Goal: Check status: Check status

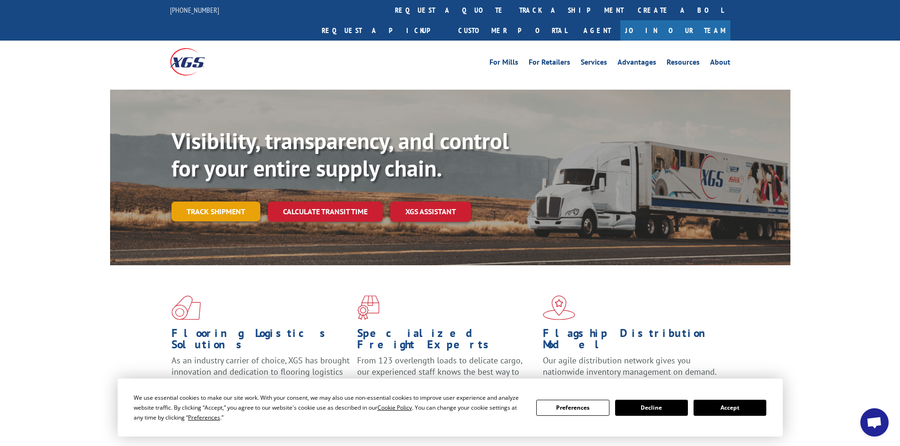
click at [231, 202] on link "Track shipment" at bounding box center [215, 212] width 89 height 20
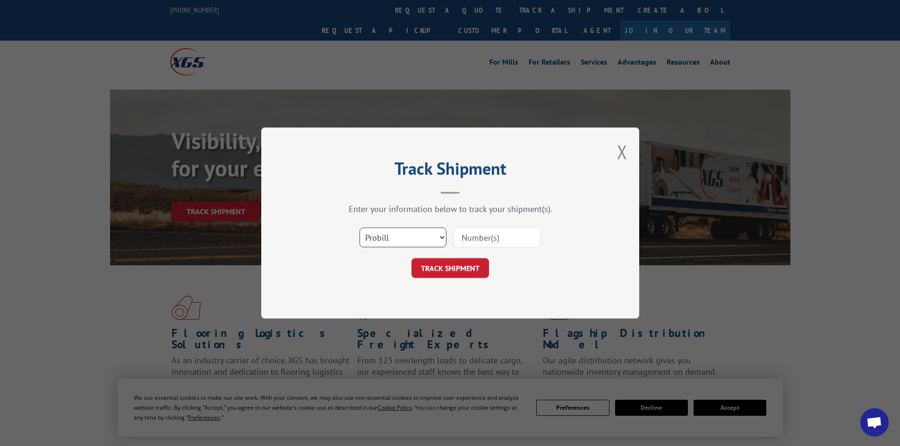
click at [441, 237] on select "Select category... Probill BOL PO" at bounding box center [402, 238] width 87 height 20
select select "bol"
click at [359, 228] on select "Select category... Probill BOL PO" at bounding box center [402, 238] width 87 height 20
click at [476, 239] on input at bounding box center [496, 238] width 87 height 20
type input "6046254"
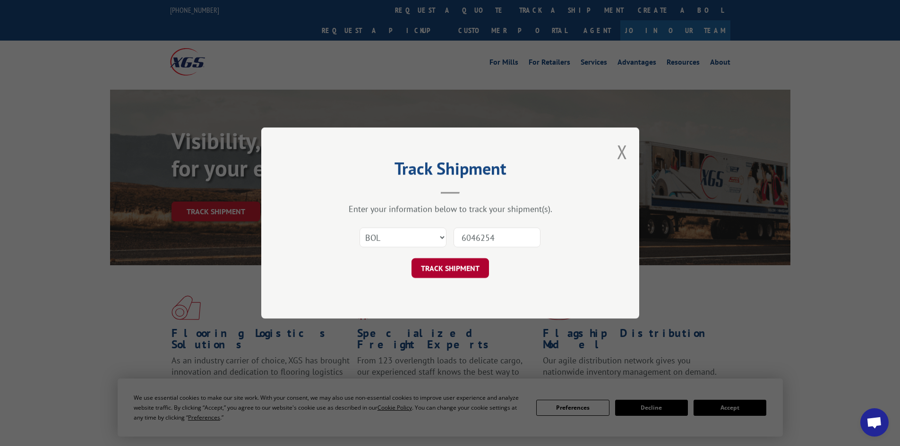
click at [472, 264] on button "TRACK SHIPMENT" at bounding box center [449, 268] width 77 height 20
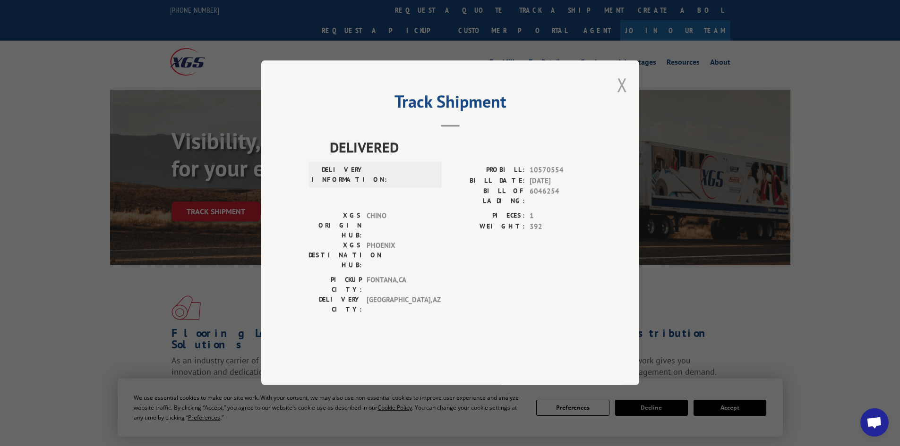
click at [624, 97] on button "Close modal" at bounding box center [622, 84] width 10 height 25
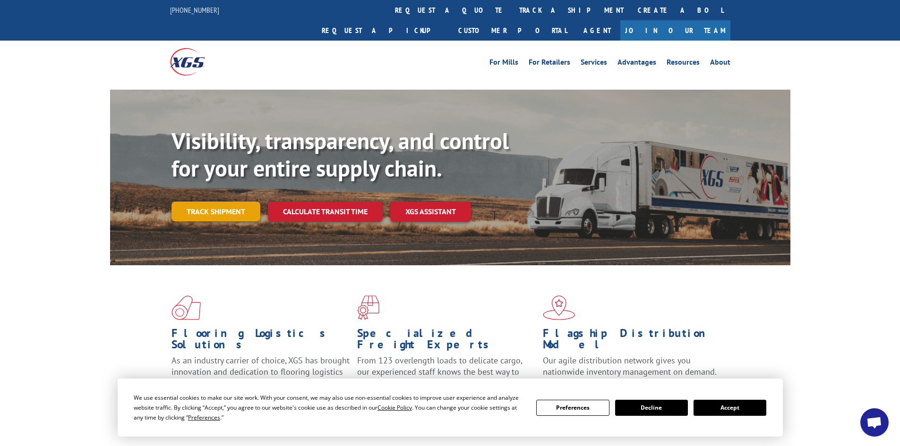
click at [243, 202] on link "Track shipment" at bounding box center [215, 212] width 89 height 20
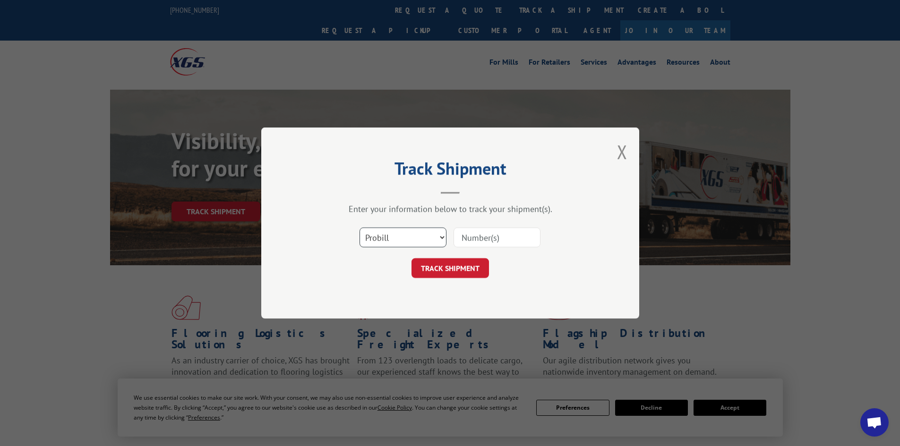
click at [445, 238] on select "Select category... Probill BOL PO" at bounding box center [402, 238] width 87 height 20
select select "bol"
click at [359, 228] on select "Select category... Probill BOL PO" at bounding box center [402, 238] width 87 height 20
click at [465, 236] on input at bounding box center [496, 238] width 87 height 20
type input "6046254"
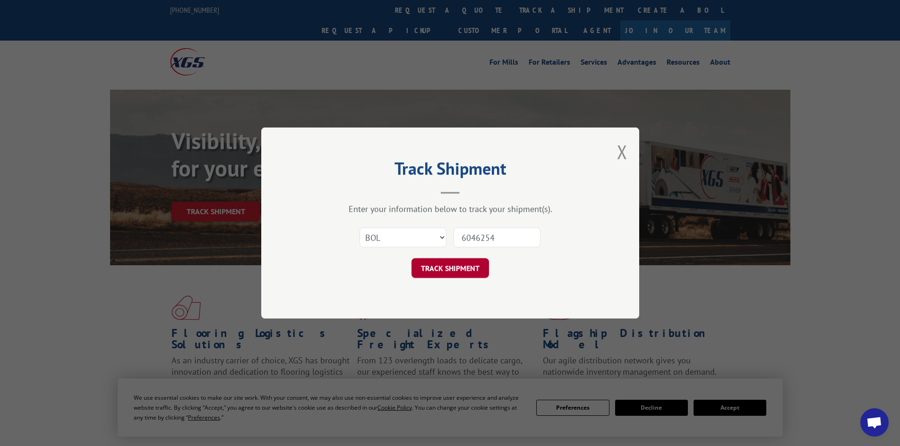
click at [447, 267] on button "TRACK SHIPMENT" at bounding box center [449, 268] width 77 height 20
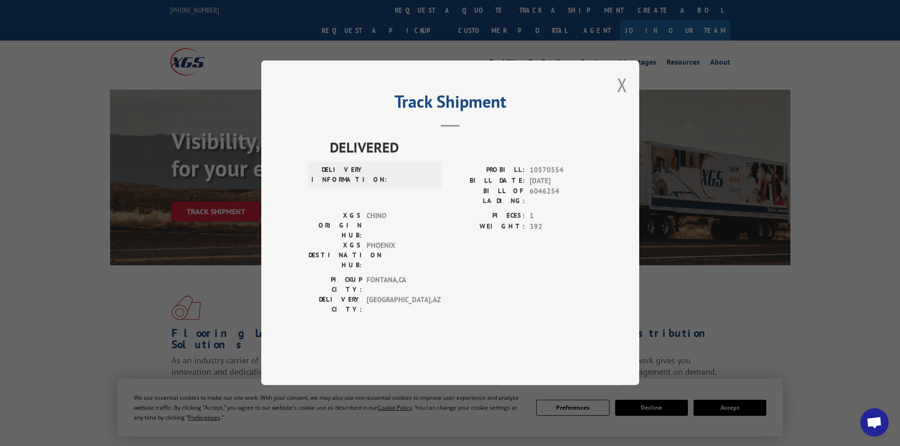
click at [436, 275] on div "PICKUP CITY: [GEOGRAPHIC_DATA] , [GEOGRAPHIC_DATA]: [GEOGRAPHIC_DATA] , [GEOGRA…" at bounding box center [449, 297] width 283 height 44
click at [622, 97] on button "Close modal" at bounding box center [622, 84] width 10 height 25
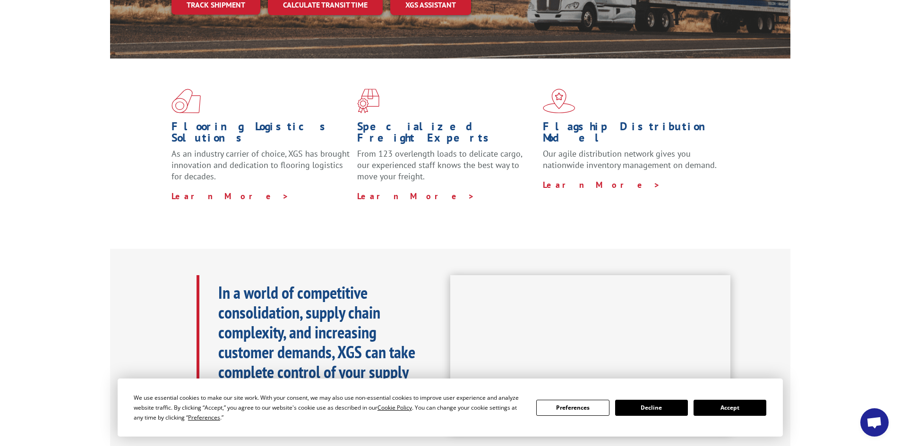
scroll to position [189, 0]
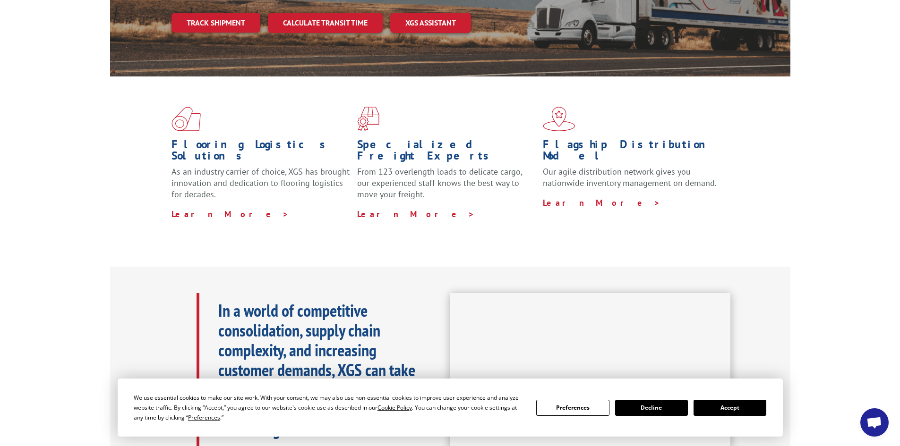
drag, startPoint x: 432, startPoint y: 284, endPoint x: 425, endPoint y: 291, distance: 10.0
click at [425, 293] on div "In a world of competitive consolidation, supply chain complexity, and increasin…" at bounding box center [323, 370] width 254 height 154
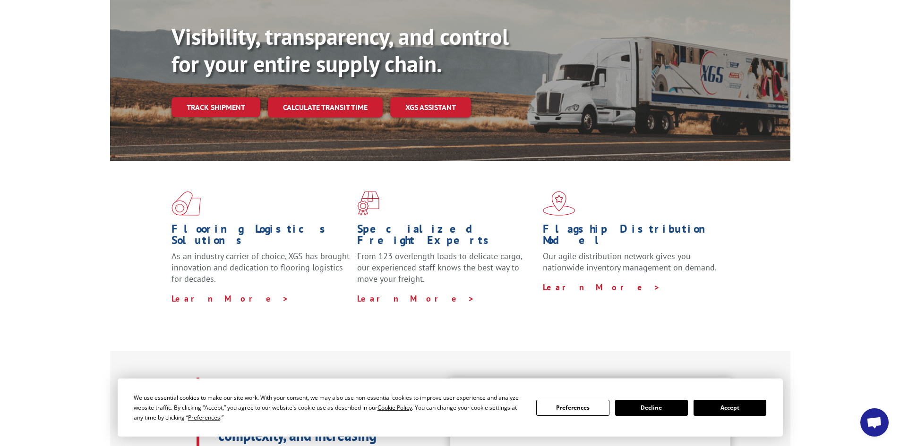
scroll to position [0, 0]
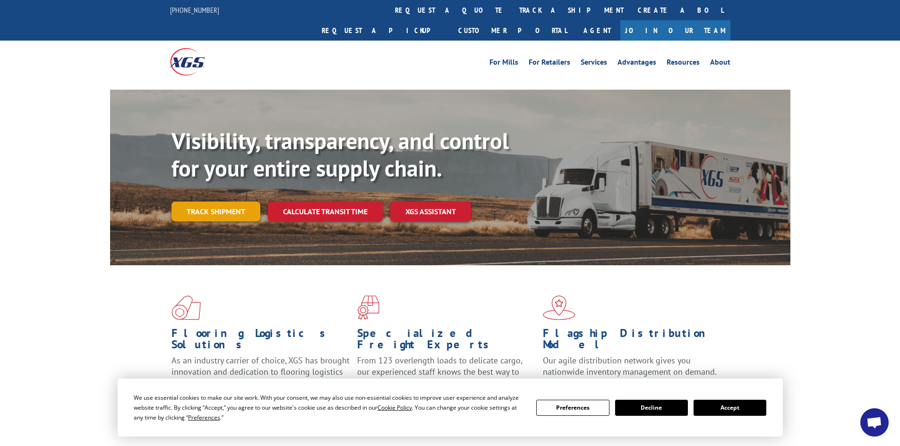
click at [227, 202] on link "Track shipment" at bounding box center [215, 212] width 89 height 20
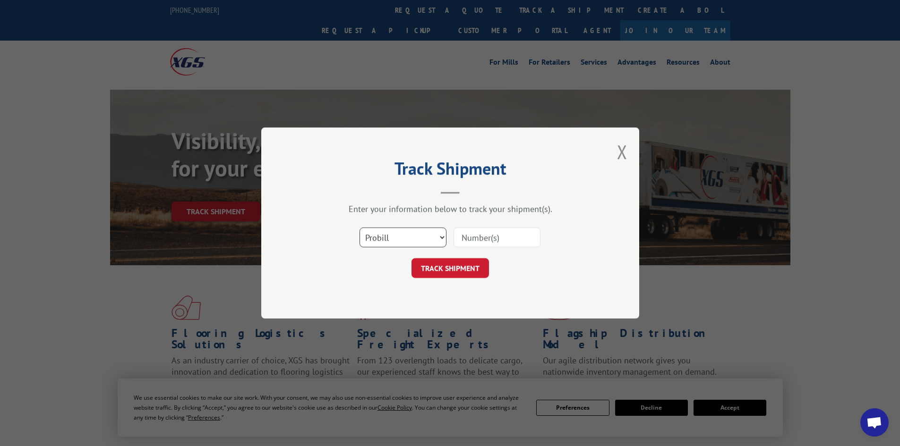
click at [409, 237] on select "Select category... Probill BOL PO" at bounding box center [402, 238] width 87 height 20
click at [462, 235] on input at bounding box center [496, 238] width 87 height 20
type input "6046254"
click at [476, 270] on button "TRACK SHIPMENT" at bounding box center [449, 268] width 77 height 20
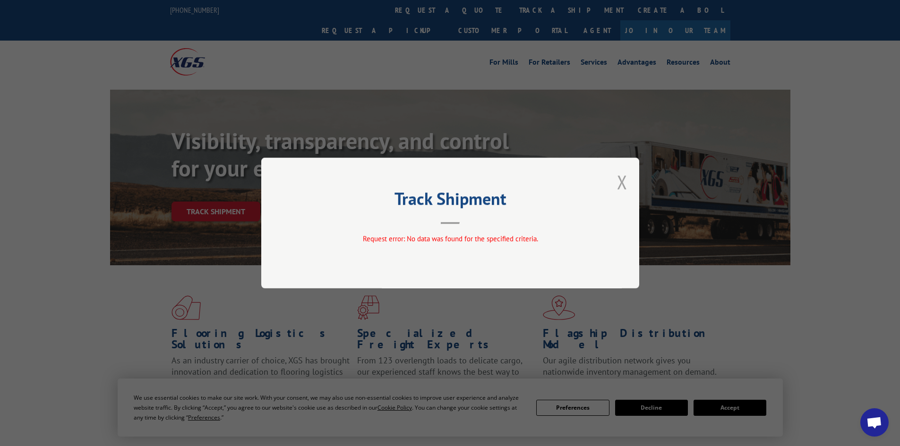
click at [625, 184] on button "Close modal" at bounding box center [622, 182] width 10 height 25
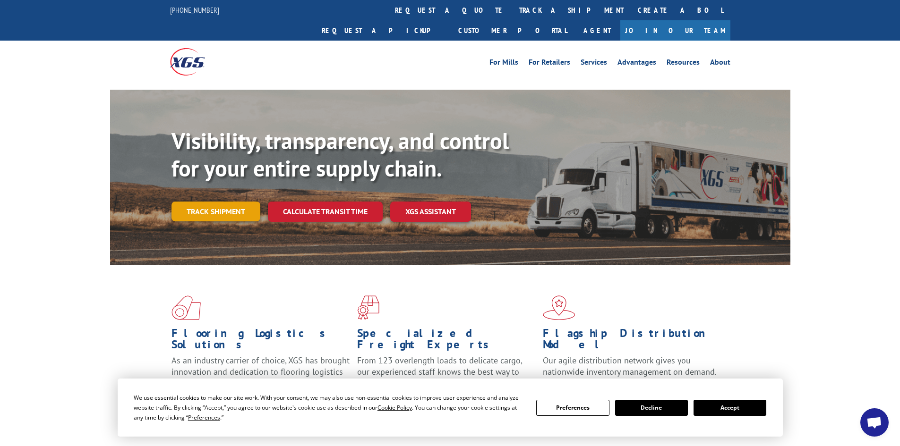
click at [189, 202] on link "Track shipment" at bounding box center [215, 212] width 89 height 20
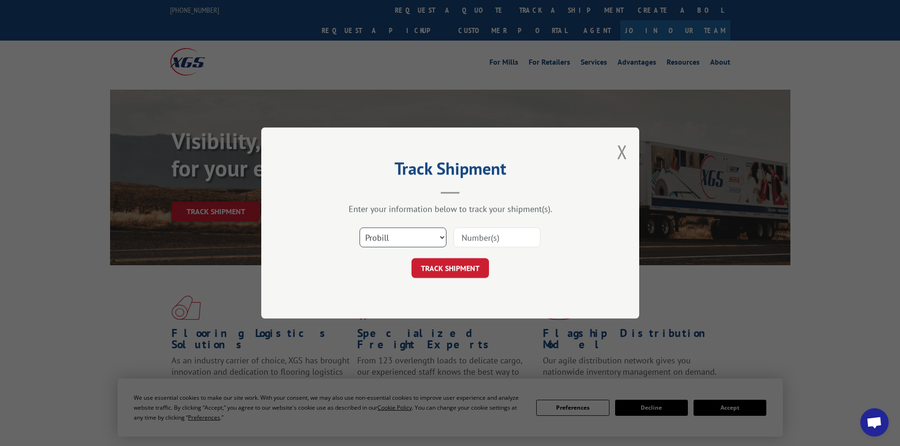
click at [429, 234] on select "Select category... Probill BOL PO" at bounding box center [402, 238] width 87 height 20
select select "bol"
click at [359, 228] on select "Select category... Probill BOL PO" at bounding box center [402, 238] width 87 height 20
click at [477, 239] on input at bounding box center [496, 238] width 87 height 20
type input "6046254"
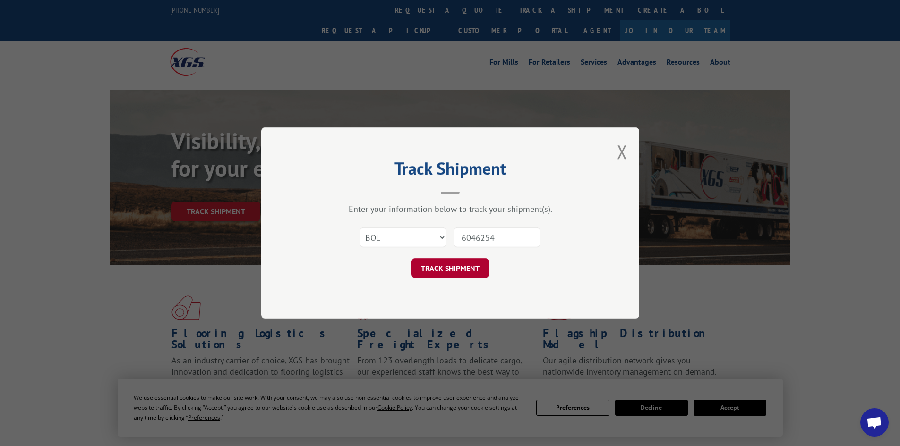
click at [466, 271] on button "TRACK SHIPMENT" at bounding box center [449, 268] width 77 height 20
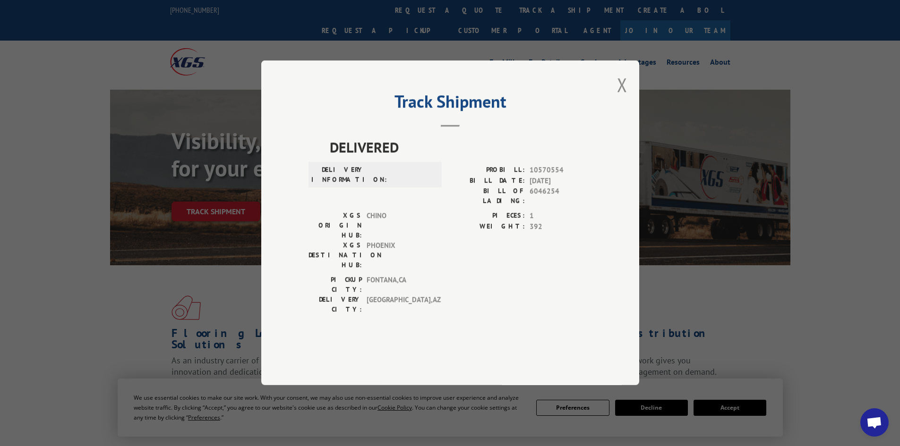
click at [466, 275] on div "PICKUP CITY: [GEOGRAPHIC_DATA] , [GEOGRAPHIC_DATA]: [GEOGRAPHIC_DATA] , [GEOGRA…" at bounding box center [449, 297] width 283 height 44
click at [380, 158] on span "DELIVERED" at bounding box center [461, 147] width 262 height 21
click at [440, 113] on h2 "Track Shipment" at bounding box center [449, 104] width 283 height 18
click at [354, 185] on label "DELIVERY INFORMATION:" at bounding box center [337, 175] width 53 height 20
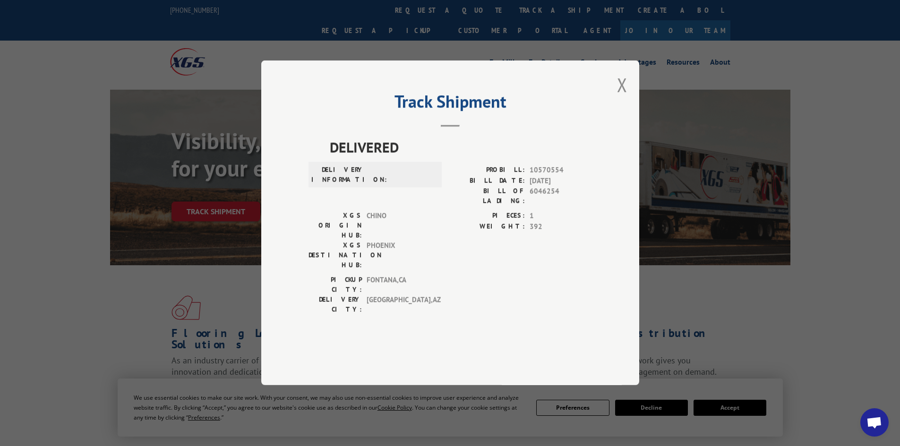
click at [344, 239] on label "XGS ORIGIN HUB:" at bounding box center [334, 226] width 53 height 30
click at [346, 260] on label "XGS DESTINATION HUB:" at bounding box center [334, 256] width 53 height 30
click at [349, 290] on div "PICKUP CITY: [GEOGRAPHIC_DATA] , [GEOGRAPHIC_DATA]: [GEOGRAPHIC_DATA] , [GEOGRA…" at bounding box center [372, 297] width 128 height 44
click at [350, 293] on div "DELIVERED DELIVERY INFORMATION: PROBILL: 10570554 BILL DATE: [DATE] BILL OF LAD…" at bounding box center [449, 241] width 283 height 208
click at [560, 187] on span "[DATE]" at bounding box center [560, 181] width 62 height 11
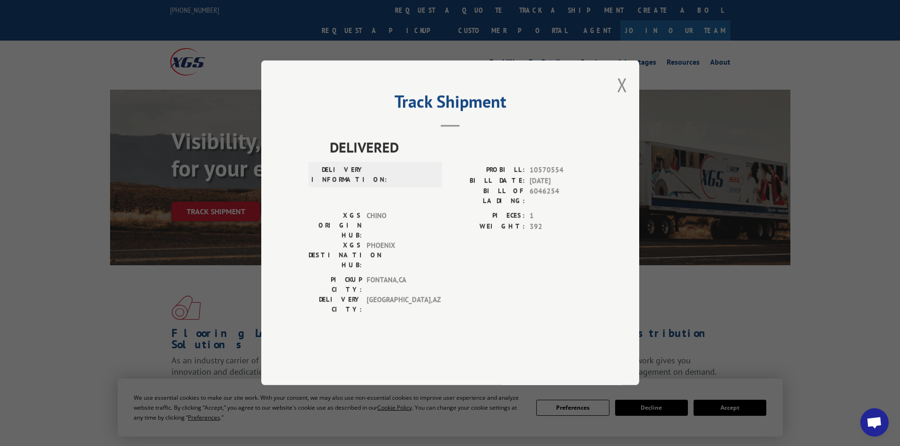
click at [545, 206] on span "6046254" at bounding box center [560, 197] width 62 height 20
drag, startPoint x: 542, startPoint y: 224, endPoint x: 536, endPoint y: 232, distance: 9.4
click at [536, 232] on div "DELIVERED DELIVERY INFORMATION: PROBILL: 10570554 BILL DATE: [DATE] BILL OF LAD…" at bounding box center [449, 228] width 283 height 183
click at [507, 261] on div "PIECES: 1 WEIGHT: 392" at bounding box center [521, 243] width 142 height 64
click at [616, 111] on div "Track Shipment DELIVERED DELIVERY INFORMATION: PROBILL: 10570554 BILL DATE: [DA…" at bounding box center [450, 222] width 378 height 325
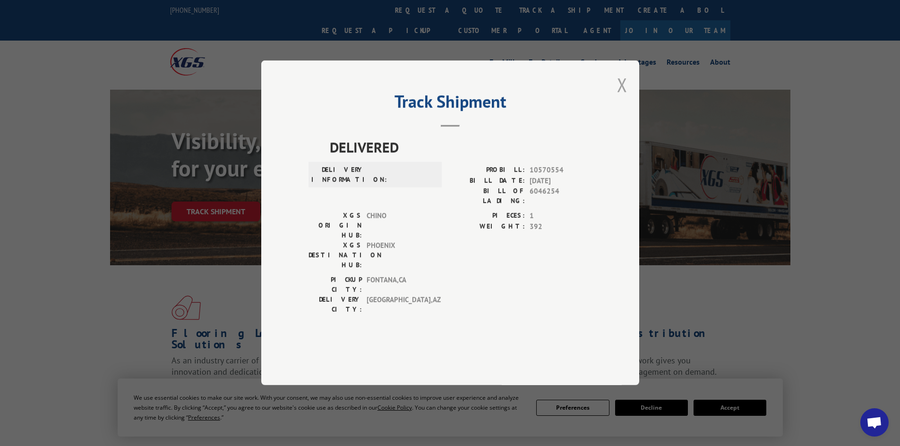
click at [623, 97] on button "Close modal" at bounding box center [622, 84] width 10 height 25
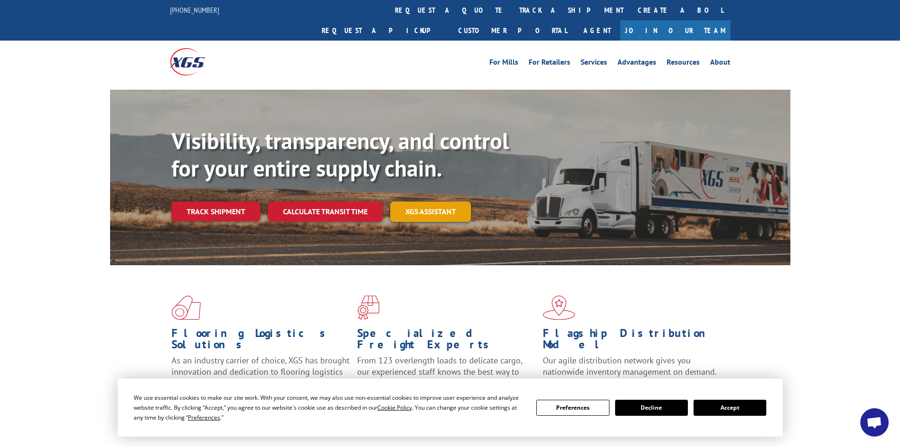
click at [423, 202] on link "XGS ASSISTANT" at bounding box center [430, 212] width 81 height 20
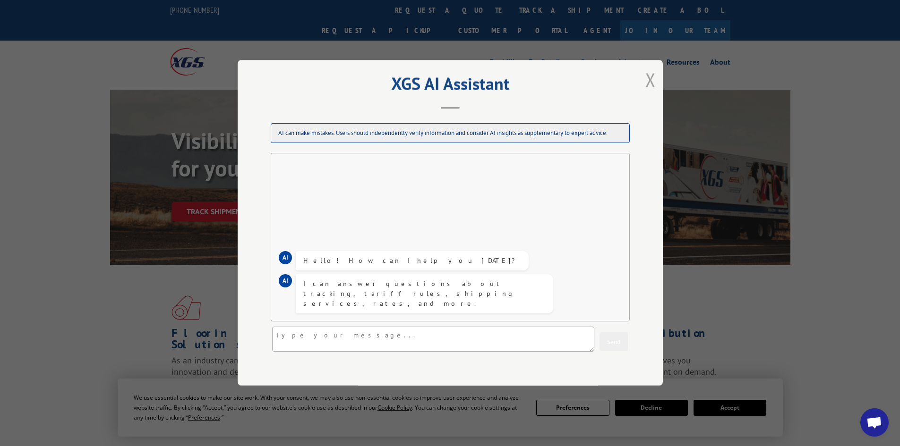
click at [646, 79] on button "Close modal" at bounding box center [650, 79] width 10 height 25
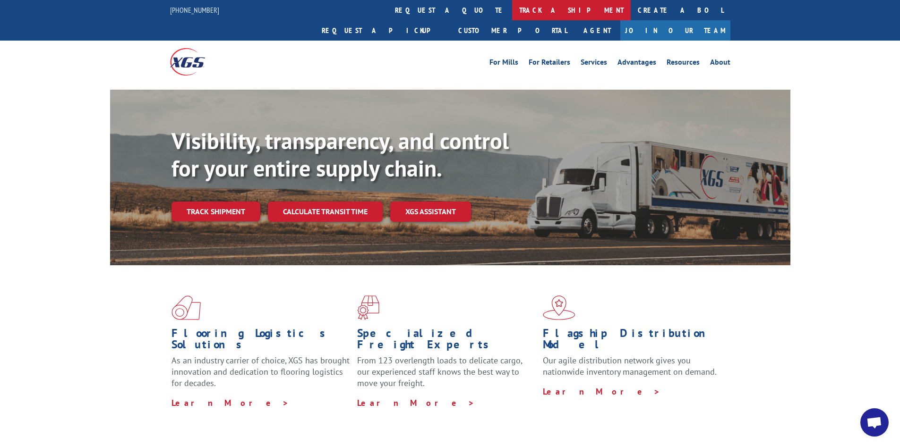
click at [512, 6] on link "track a shipment" at bounding box center [571, 10] width 119 height 20
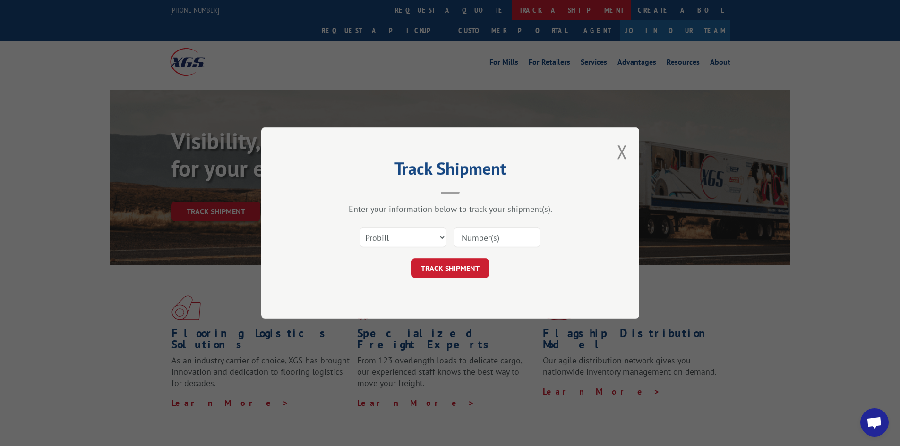
click at [420, 6] on div "Track Shipment Enter your information below to track your shipment(s). Select c…" at bounding box center [450, 223] width 900 height 446
click at [626, 150] on button "Close modal" at bounding box center [622, 151] width 10 height 25
